Goal: Use online tool/utility: Utilize a website feature to perform a specific function

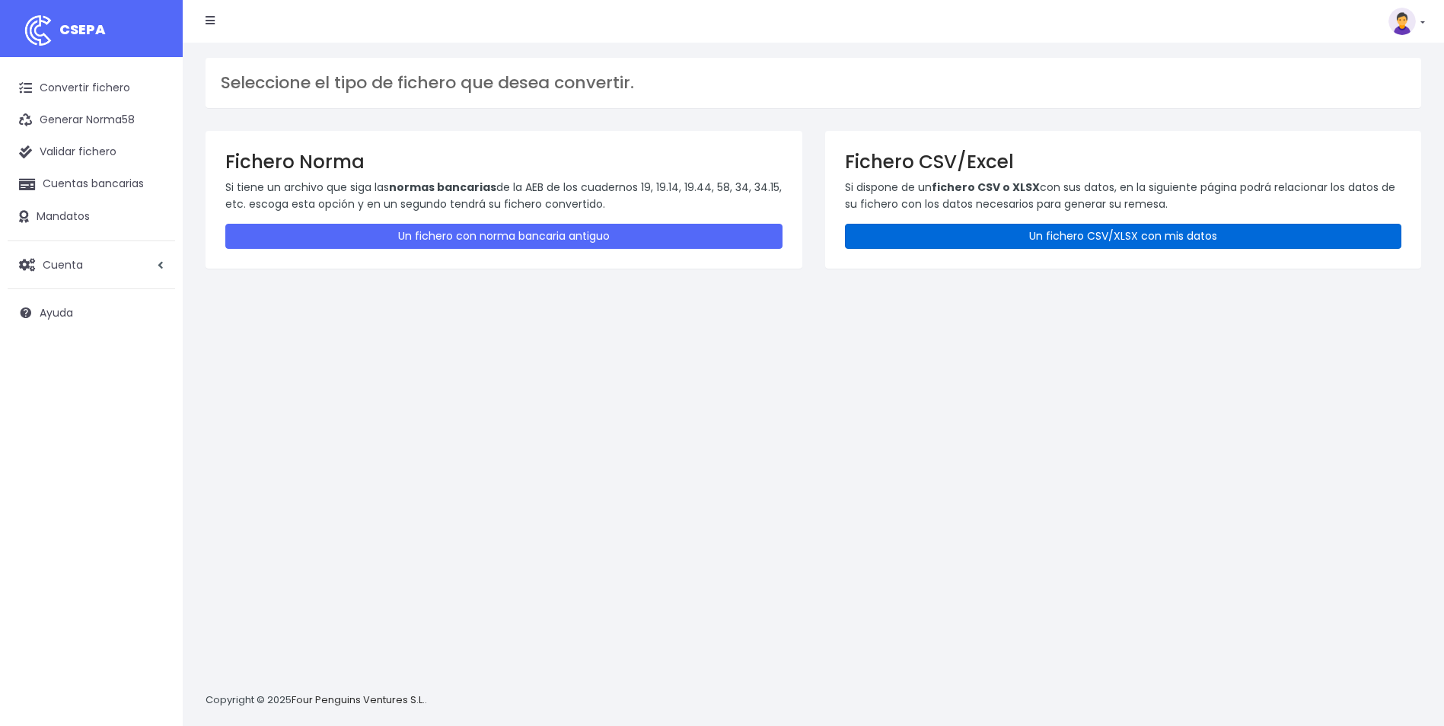
click at [1110, 242] on link "Un fichero CSV/XLSX con mis datos" at bounding box center [1123, 236] width 557 height 25
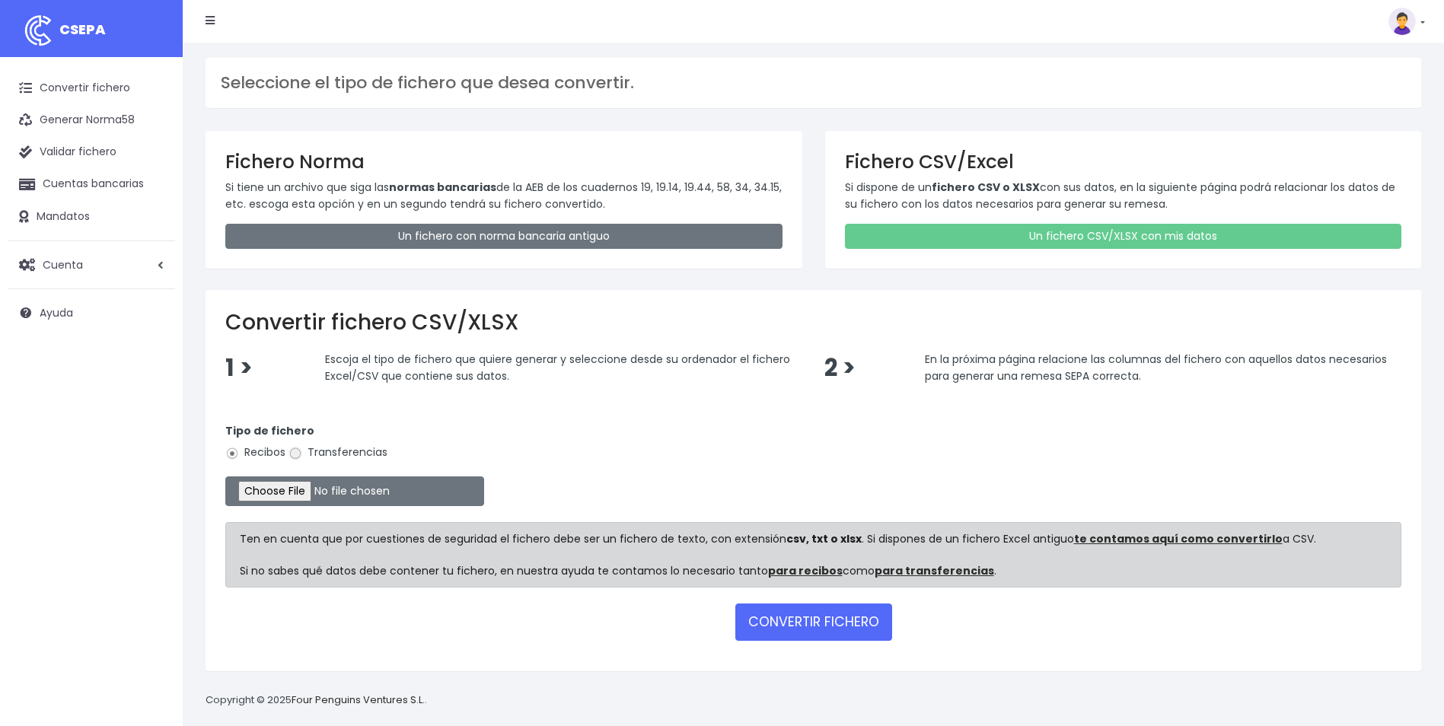
click at [291, 456] on input "Transferencias" at bounding box center [295, 454] width 14 height 14
radio input "true"
click at [295, 494] on input "file" at bounding box center [354, 491] width 259 height 30
type input "C:\fakepath\Trasferencia Manual SEPA 18.09.2025_0534 ES 24.706,52 EUR.csv"
click at [830, 628] on button "CONVERTIR FICHERO" at bounding box center [813, 622] width 157 height 37
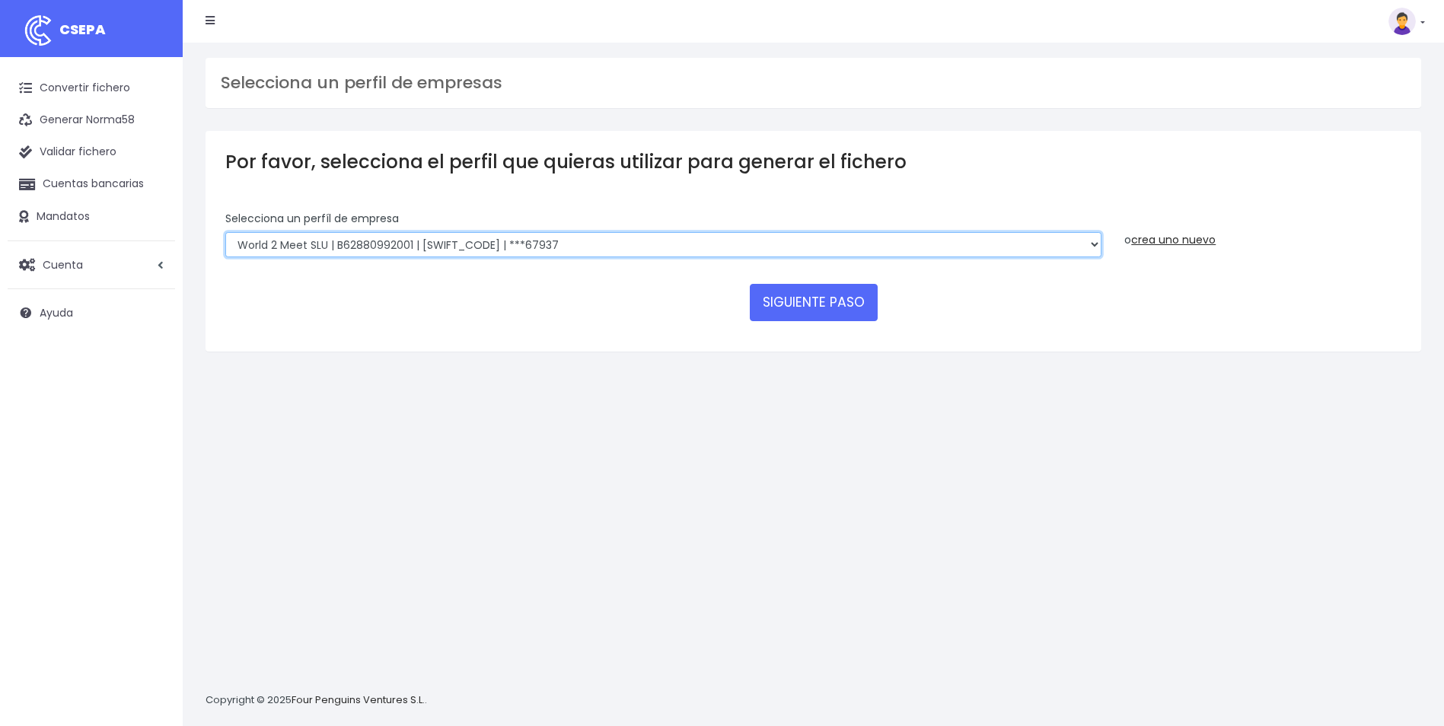
click at [495, 248] on select "WORLD2MEET,S.L.U | b62880992 | [SWIFT_CODE] | ***97721 World 2 Meet SLU | B6288…" at bounding box center [663, 245] width 876 height 26
select select "563"
click at [225, 232] on select "WORLD2MEET,S.L.U | b62880992 | [SWIFT_CODE] | ***97721 World 2 Meet SLU | B6288…" at bounding box center [663, 245] width 876 height 26
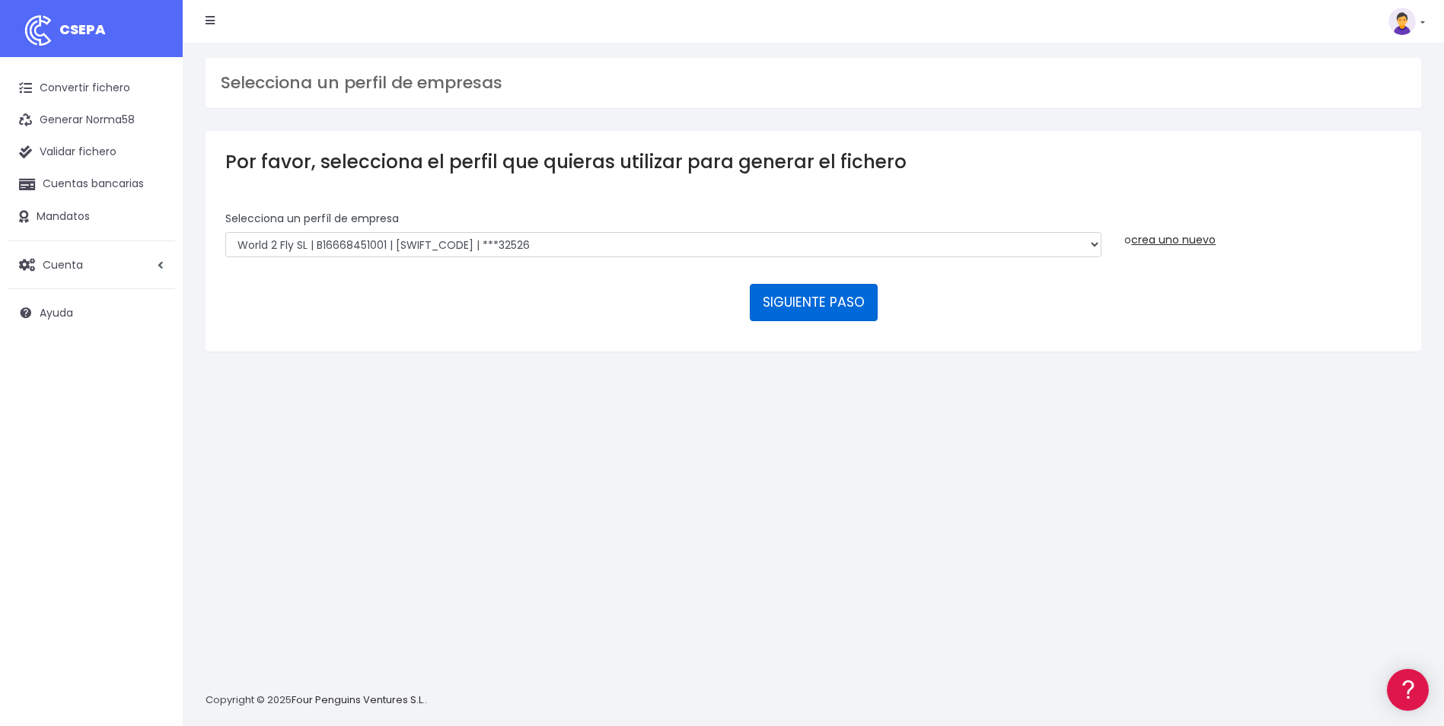
click at [830, 309] on button "SIGUIENTE PASO" at bounding box center [814, 302] width 128 height 37
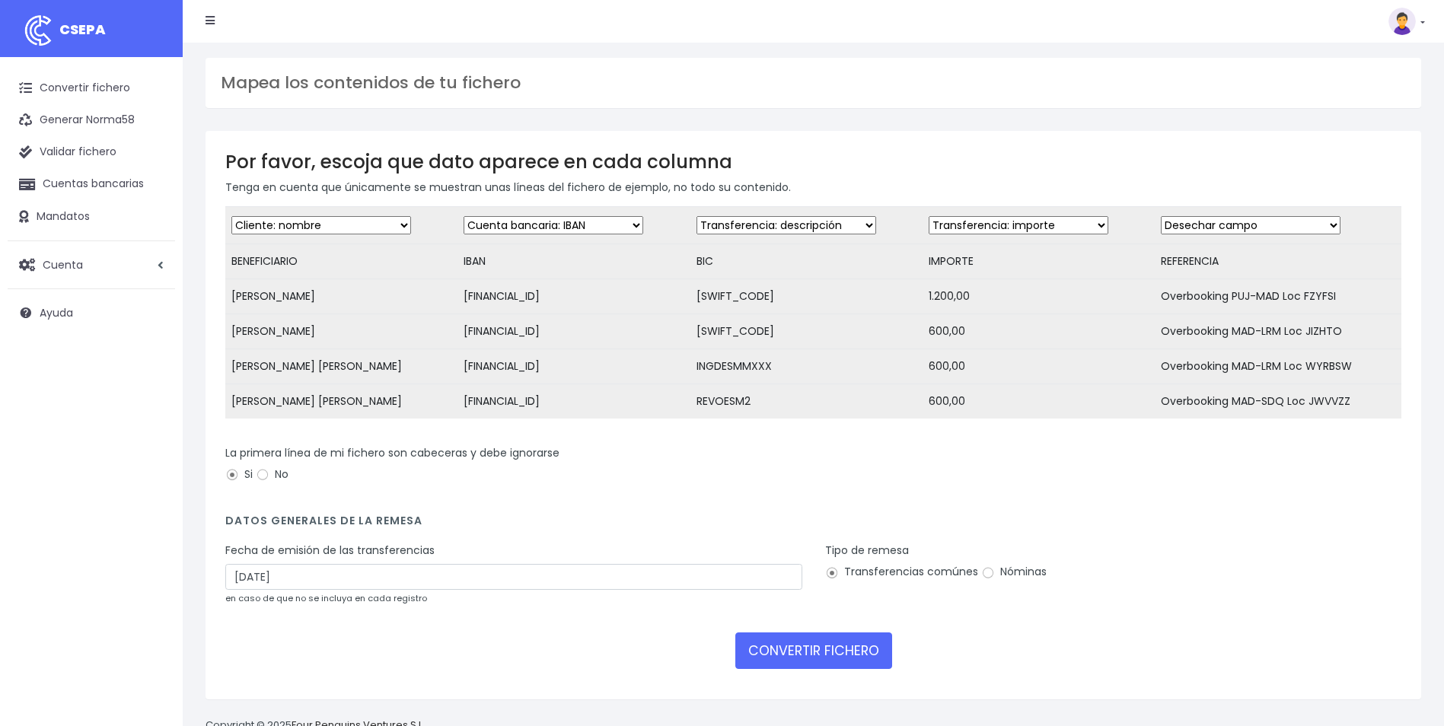
click at [795, 224] on select "Desechar campo Cliente: nombre Cliente: DNI Cliente: Email Cliente: referencia …" at bounding box center [786, 225] width 180 height 18
select select "bic"
click at [696, 216] on select "Desechar campo Cliente: nombre Cliente: DNI Cliente: Email Cliente: referencia …" at bounding box center [786, 225] width 180 height 18
drag, startPoint x: 1276, startPoint y: 219, endPoint x: 1272, endPoint y: 235, distance: 16.4
click at [1276, 219] on select "Desechar campo Cliente: nombre Cliente: DNI Cliente: Email Cliente: referencia …" at bounding box center [1251, 225] width 180 height 18
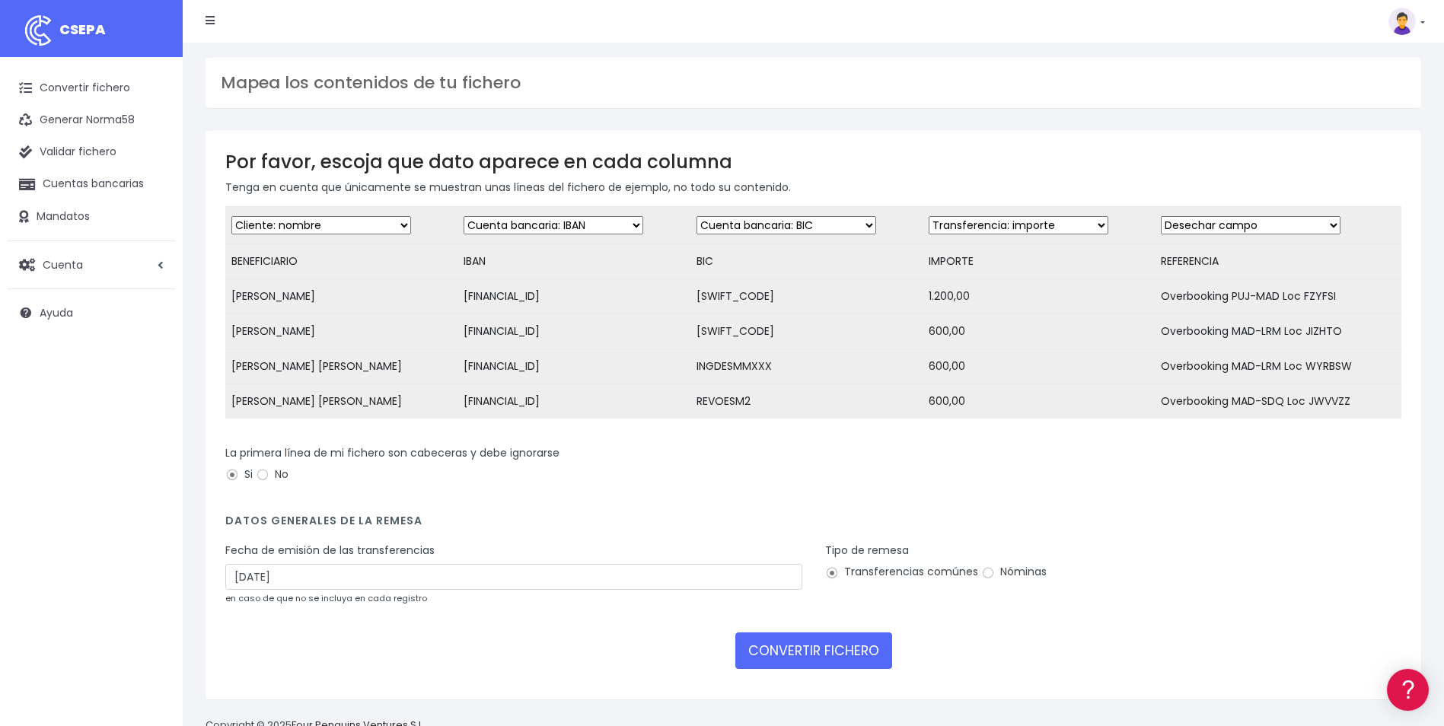
select select "description"
click at [1161, 216] on select "Desechar campo Cliente: nombre Cliente: DNI Cliente: Email Cliente: referencia …" at bounding box center [1251, 225] width 180 height 18
click at [307, 590] on input "20/09/2025" at bounding box center [513, 577] width 577 height 26
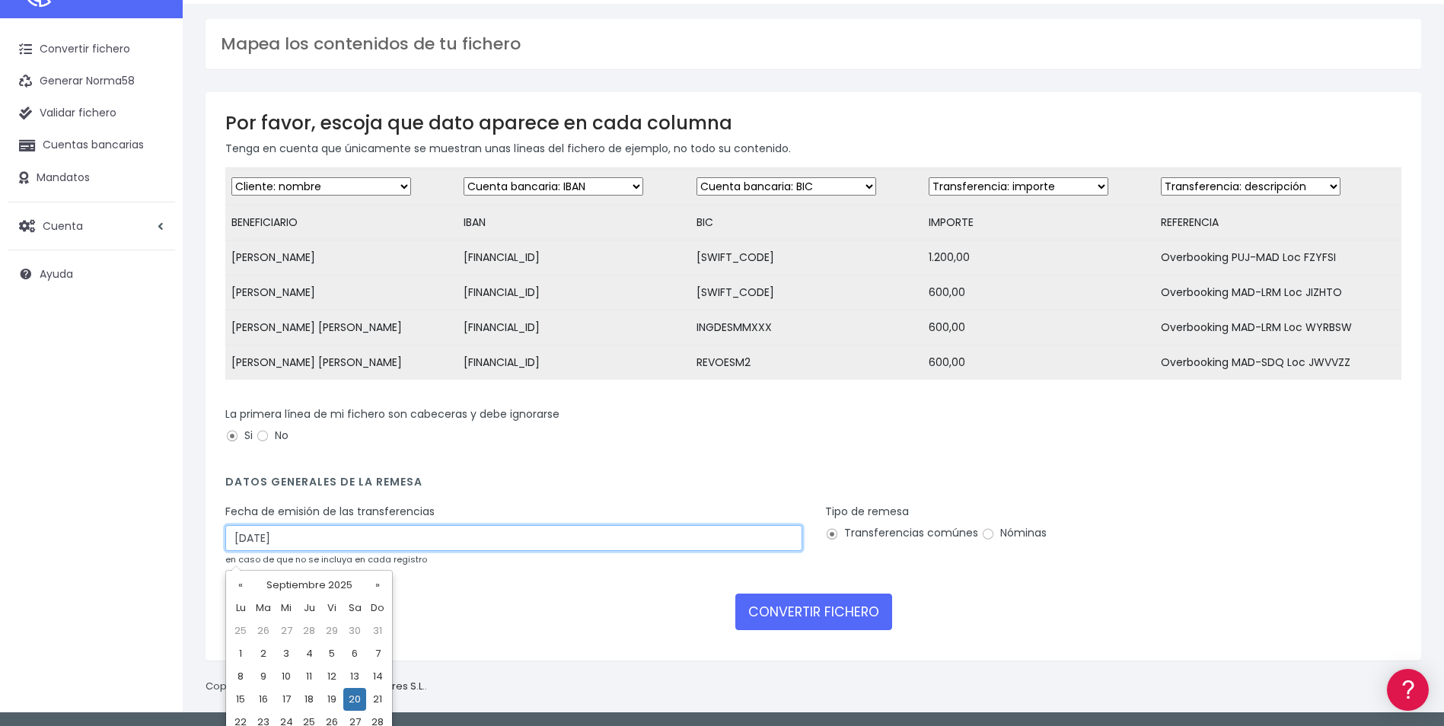
scroll to position [73, 0]
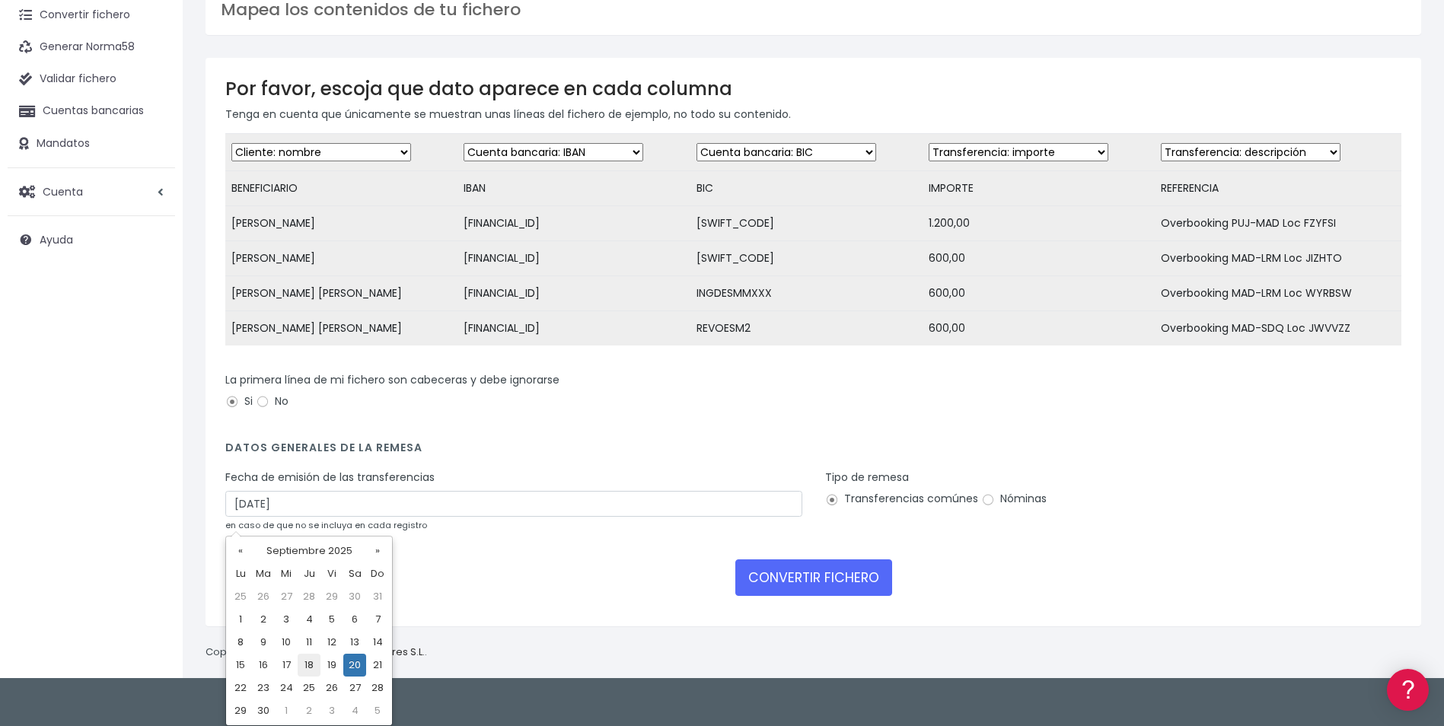
click at [311, 670] on td "18" at bounding box center [309, 665] width 23 height 23
type input "18/09/2025"
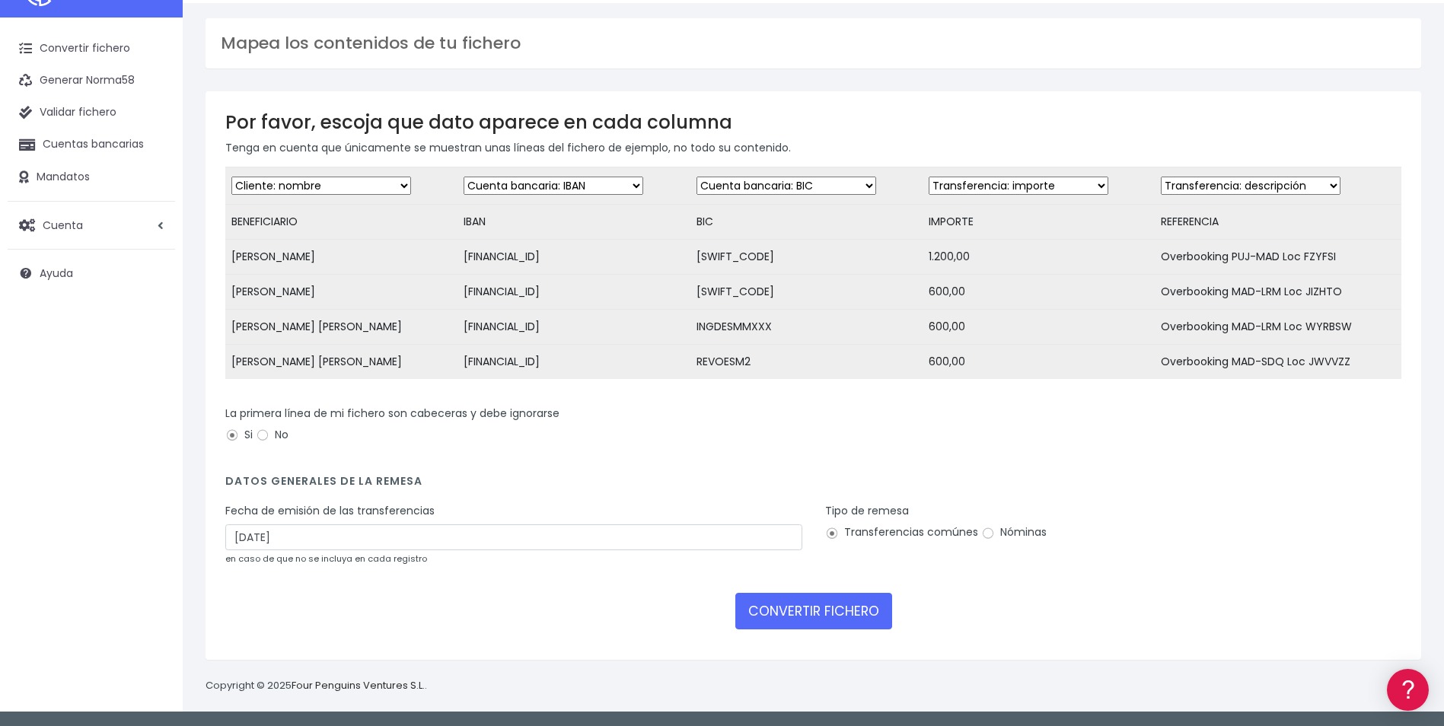
scroll to position [51, 0]
click at [792, 620] on button "CONVERTIR FICHERO" at bounding box center [813, 611] width 157 height 37
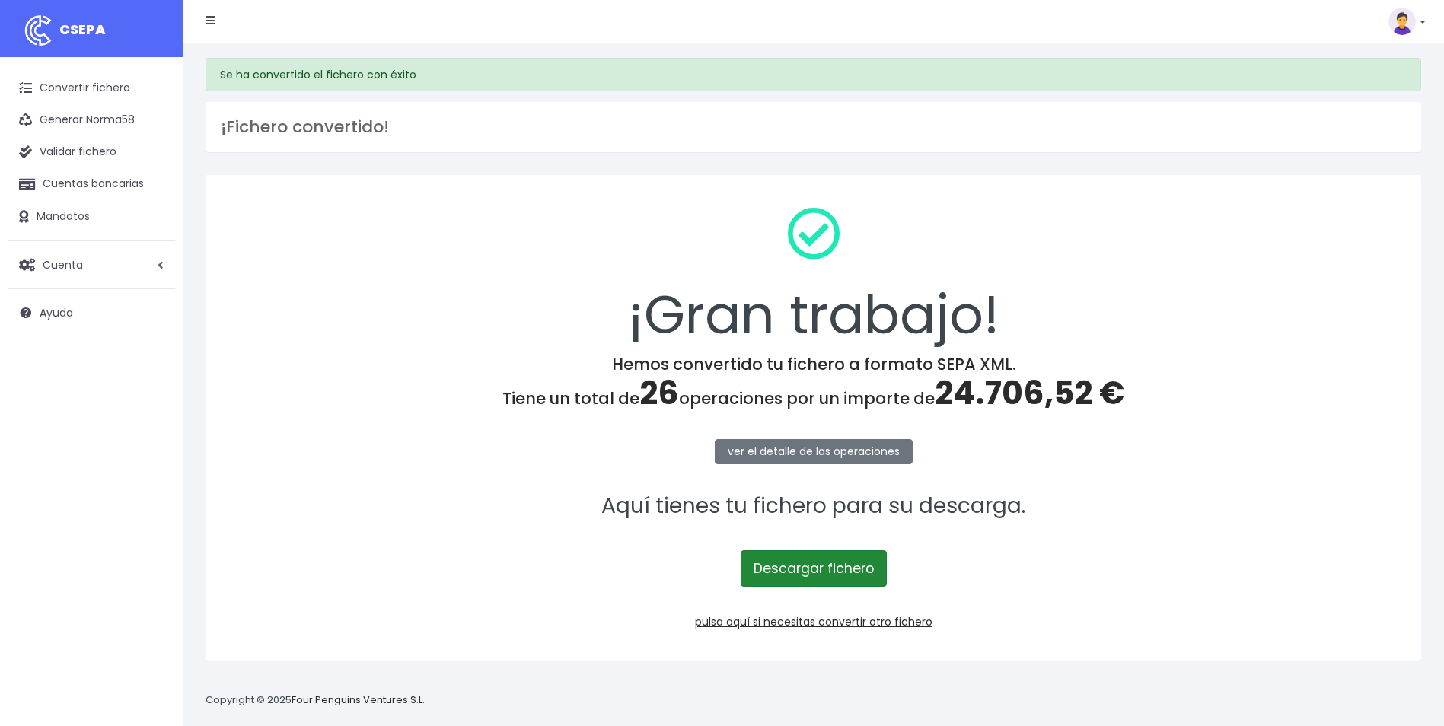
click at [804, 575] on link "Descargar fichero" at bounding box center [814, 568] width 146 height 37
